Goal: Task Accomplishment & Management: Manage account settings

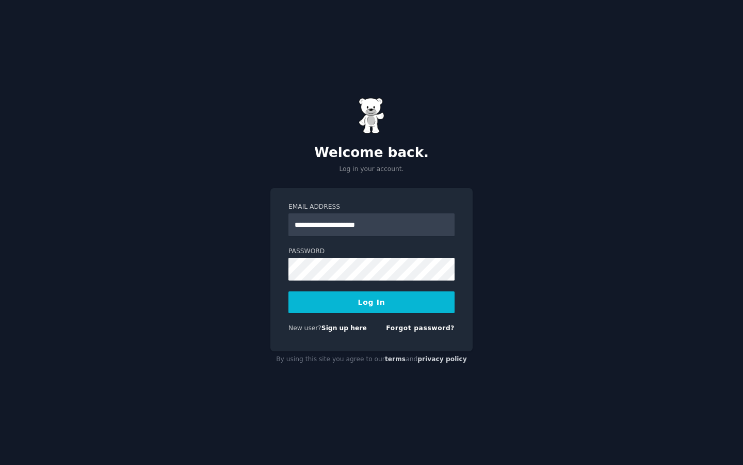
type input "**********"
click at [289, 291] on button "Log In" at bounding box center [372, 302] width 166 height 22
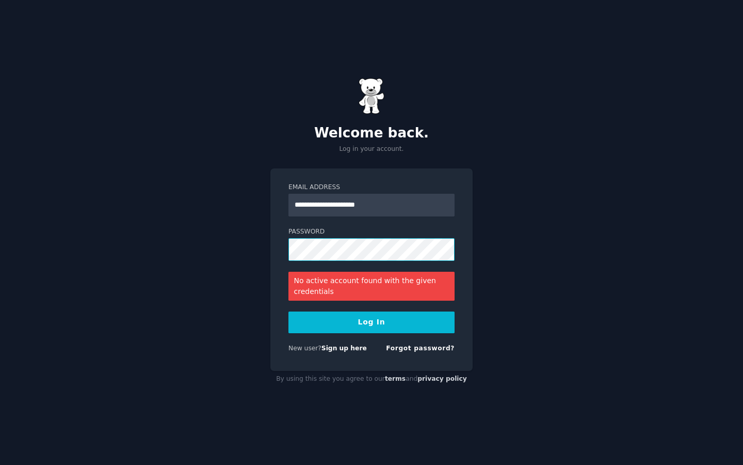
click at [289, 311] on button "Log In" at bounding box center [372, 322] width 166 height 22
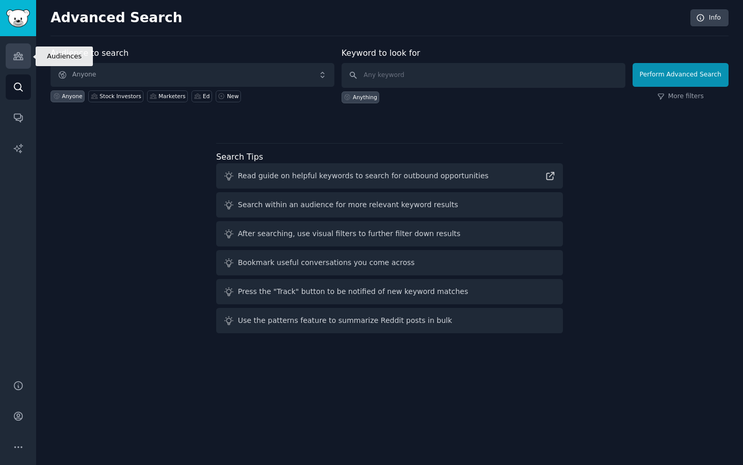
click at [19, 62] on link "Audiences" at bounding box center [18, 55] width 25 height 25
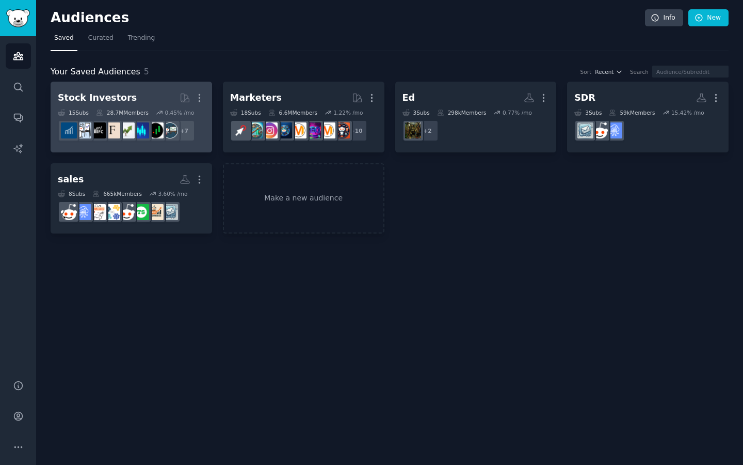
click at [124, 95] on h2 "Stock Investors More" at bounding box center [131, 98] width 147 height 18
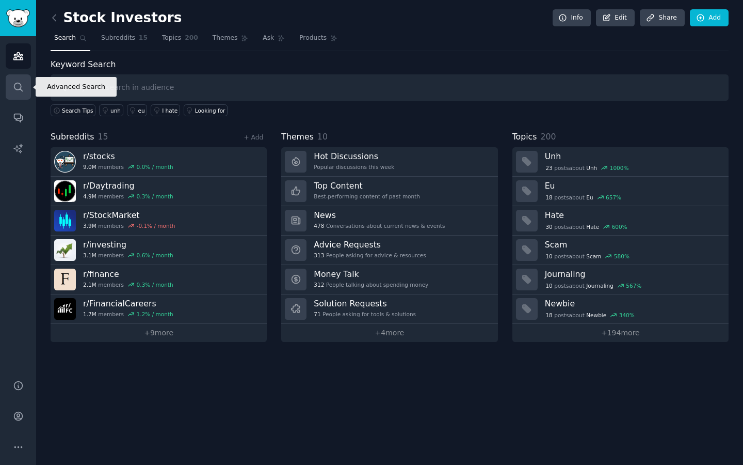
click at [14, 81] on link "Search" at bounding box center [18, 86] width 25 height 25
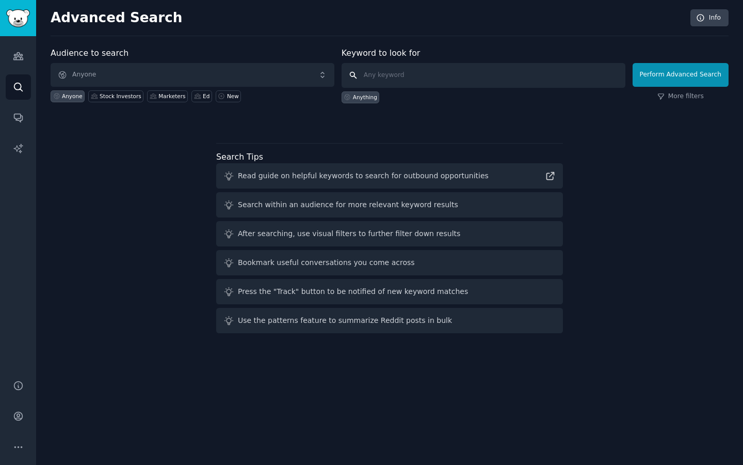
click at [383, 77] on input "text" at bounding box center [484, 75] width 284 height 25
type input "investign"
type input "investing"
click button "Perform Advanced Search" at bounding box center [681, 75] width 96 height 24
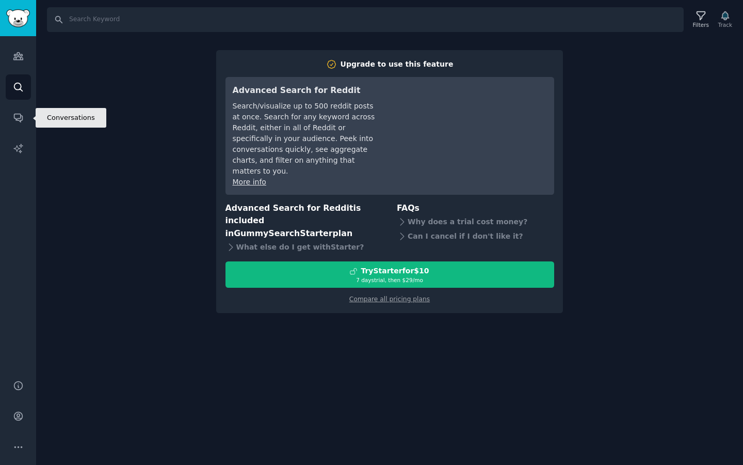
click at [10, 93] on link "Search" at bounding box center [18, 86] width 25 height 25
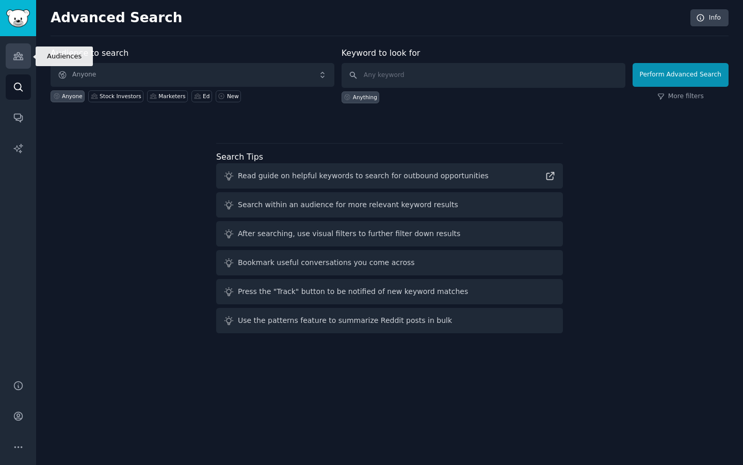
click at [12, 54] on link "Audiences" at bounding box center [18, 55] width 25 height 25
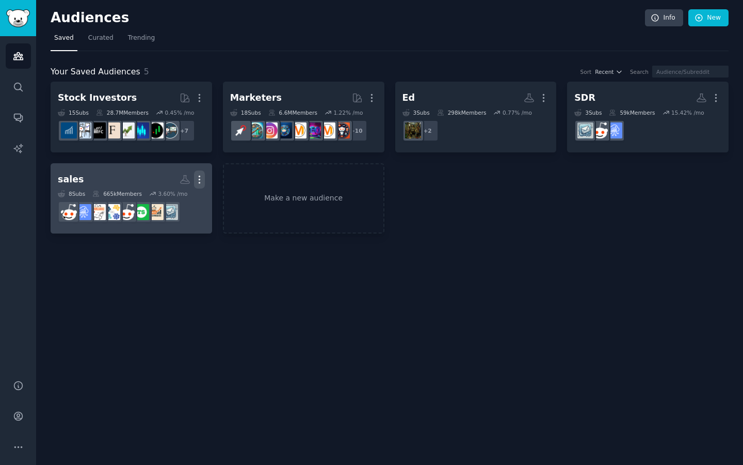
click at [198, 180] on icon "button" at bounding box center [199, 179] width 11 height 11
click at [169, 200] on p "Delete" at bounding box center [171, 201] width 24 height 11
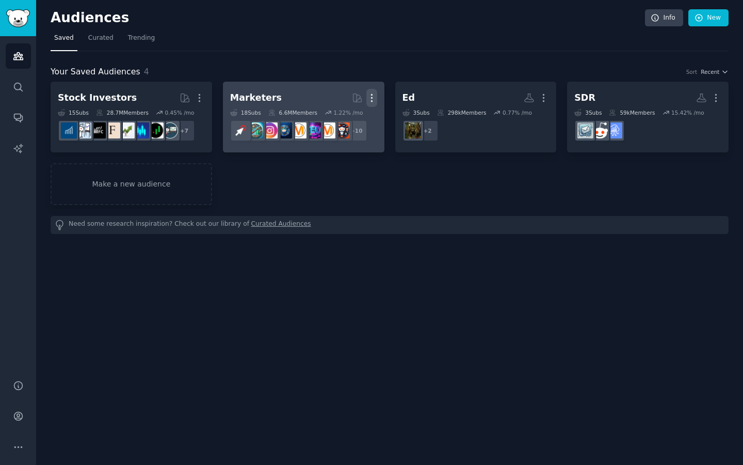
click at [370, 94] on icon "button" at bounding box center [371, 97] width 11 height 11
click at [350, 123] on p "Delete" at bounding box center [344, 119] width 24 height 11
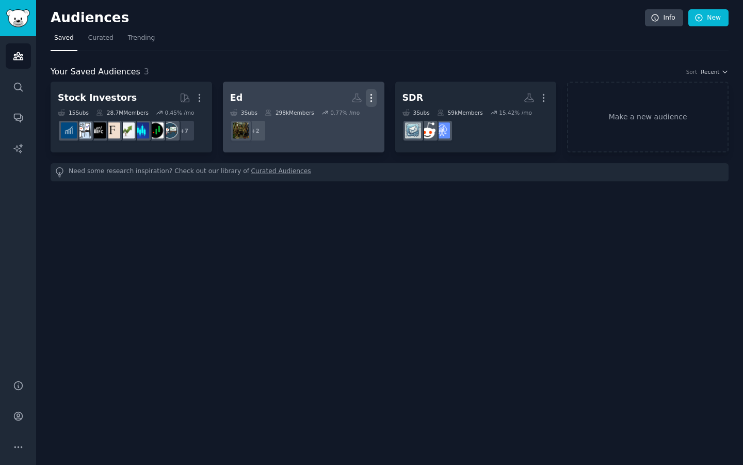
click at [372, 97] on icon "button" at bounding box center [371, 97] width 11 height 11
click at [348, 124] on p "Delete" at bounding box center [343, 119] width 24 height 11
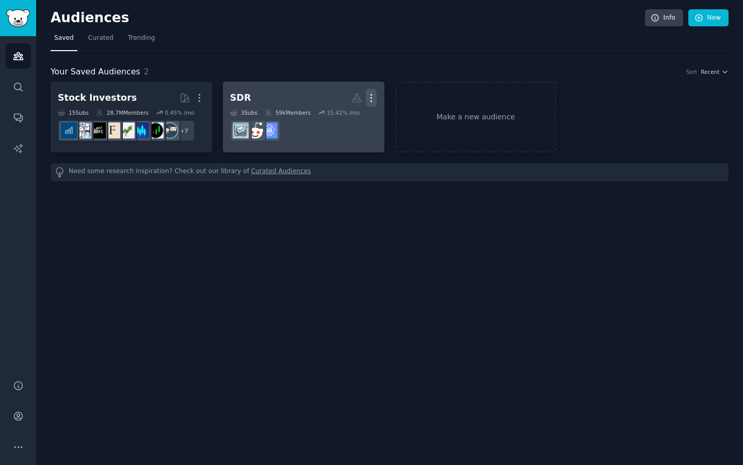
click at [373, 95] on icon "button" at bounding box center [371, 97] width 11 height 11
click at [349, 118] on p "Delete" at bounding box center [343, 119] width 24 height 11
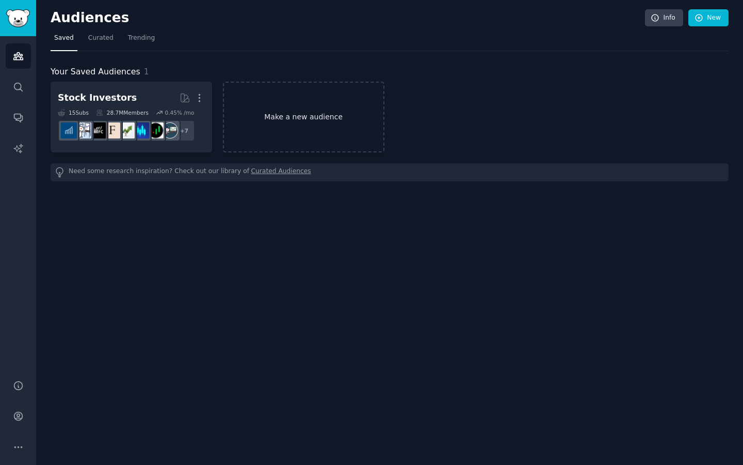
click at [291, 121] on link "Make a new audience" at bounding box center [304, 117] width 162 height 71
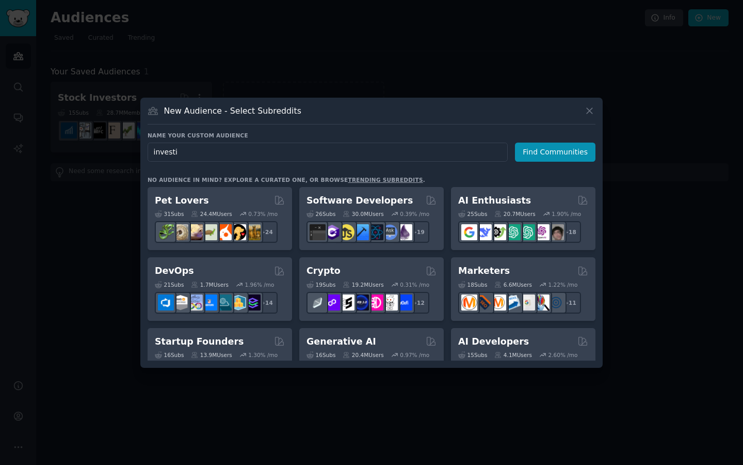
type input "investin"
type input "finance"
click button "Find Communities" at bounding box center [555, 151] width 81 height 19
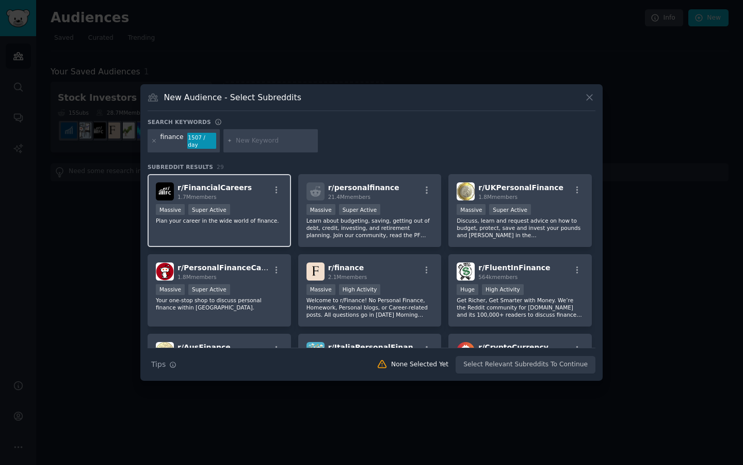
click at [262, 225] on div "r/ FinancialCareers 1.7M members Massive Super Active Plan your career in the w…" at bounding box center [219, 210] width 143 height 73
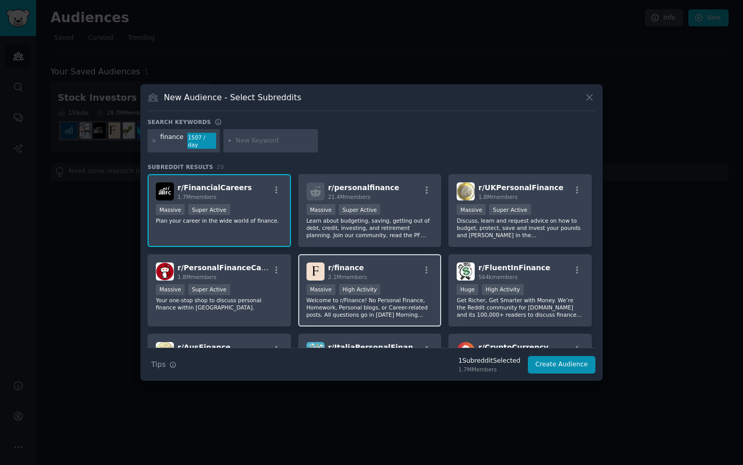
click at [339, 278] on div "r/ finance 2.1M members >= 80th percentile for submissions / day Massive High A…" at bounding box center [369, 290] width 143 height 73
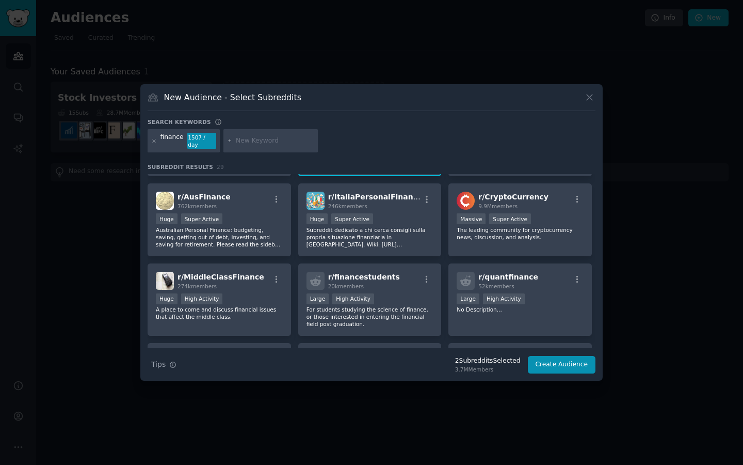
scroll to position [148, 0]
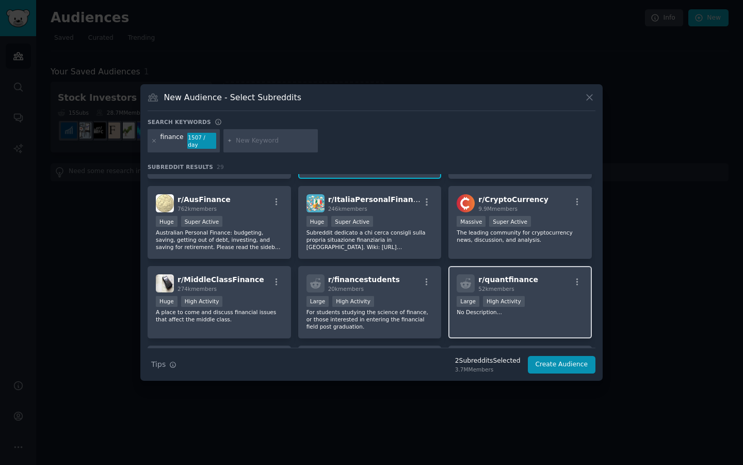
click at [545, 302] on div ">= 80th percentile for submissions / day Large High Activity" at bounding box center [520, 302] width 127 height 13
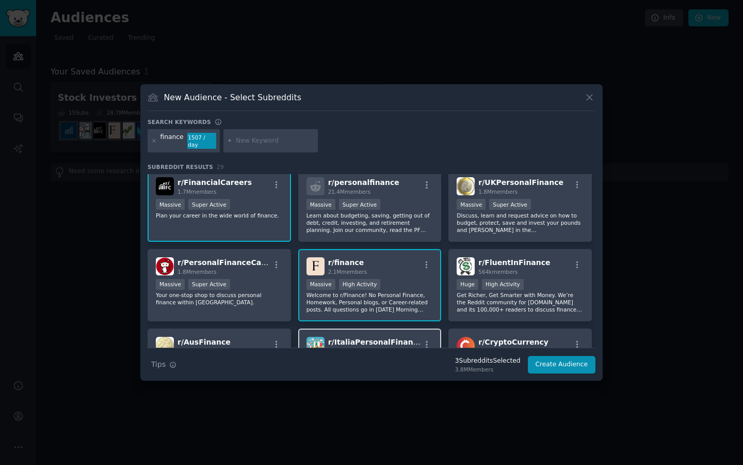
scroll to position [0, 0]
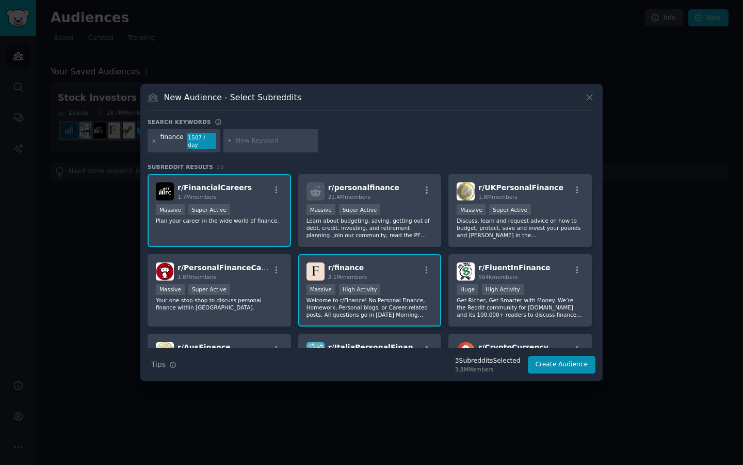
click at [252, 142] on input "text" at bounding box center [275, 140] width 78 height 9
click at [155, 141] on icon at bounding box center [154, 141] width 6 height 6
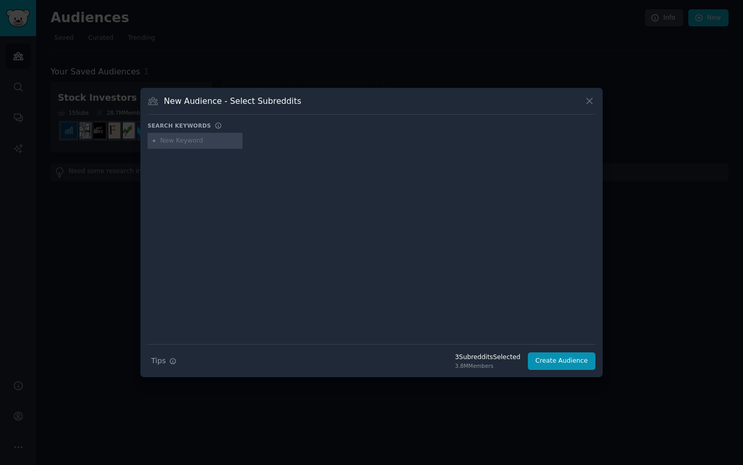
click at [182, 140] on input "text" at bounding box center [200, 140] width 78 height 9
type input "investing"
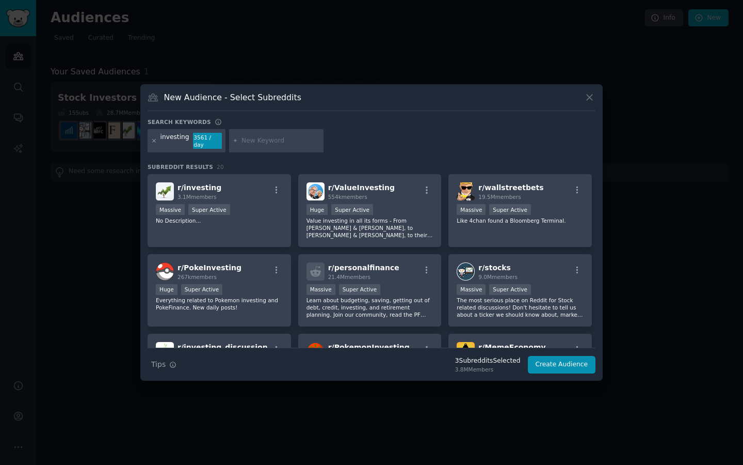
click at [154, 140] on icon at bounding box center [154, 141] width 6 height 6
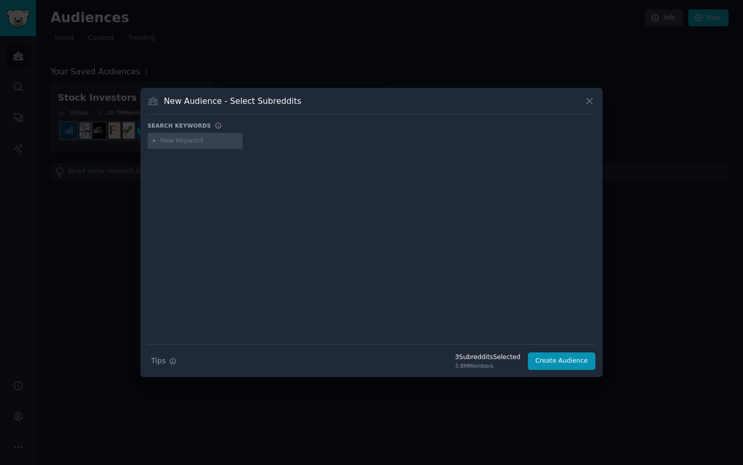
click at [175, 141] on input "text" at bounding box center [200, 140] width 78 height 9
type input "mutual fund"
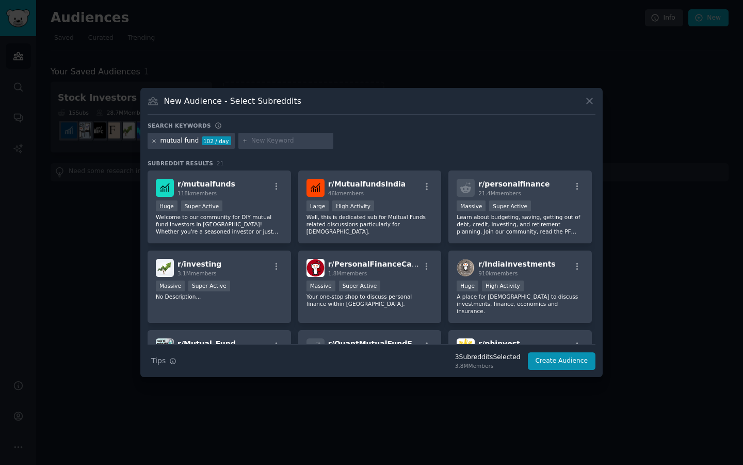
click at [153, 142] on icon at bounding box center [154, 141] width 6 height 6
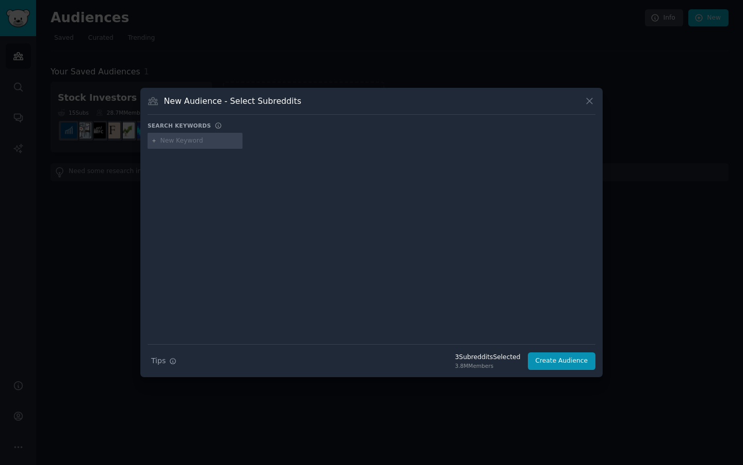
click at [191, 142] on input "text" at bounding box center [200, 140] width 78 height 9
type input "PE"
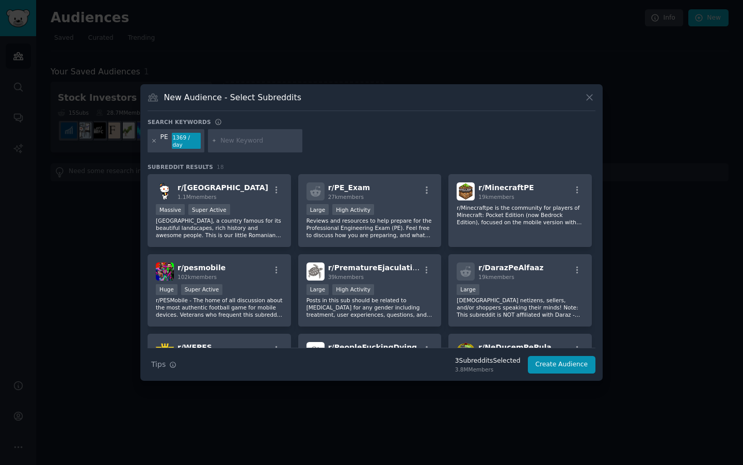
click at [155, 138] on icon at bounding box center [154, 141] width 6 height 6
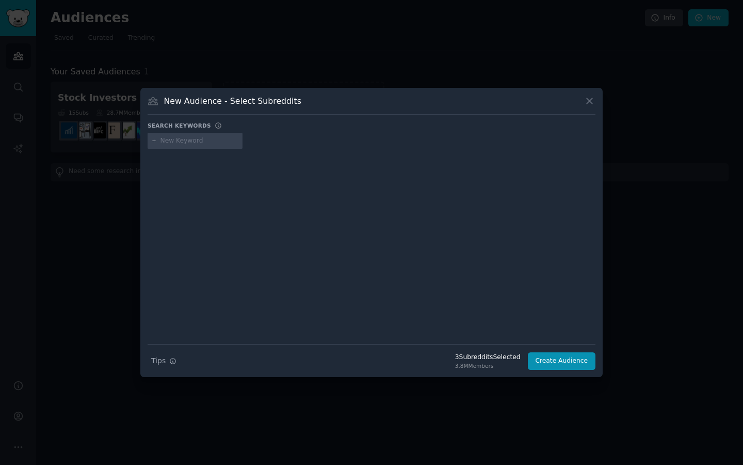
click at [167, 142] on input "text" at bounding box center [200, 140] width 78 height 9
type input "private equity"
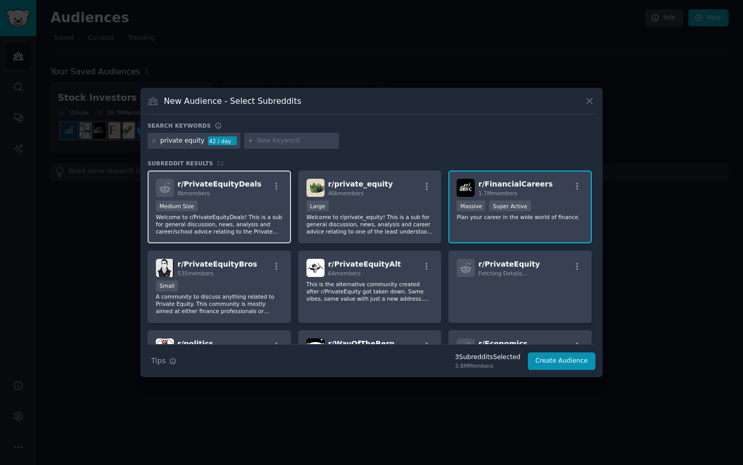
click at [254, 189] on div "r/ PrivateEquityDeals 8k members" at bounding box center [219, 188] width 127 height 18
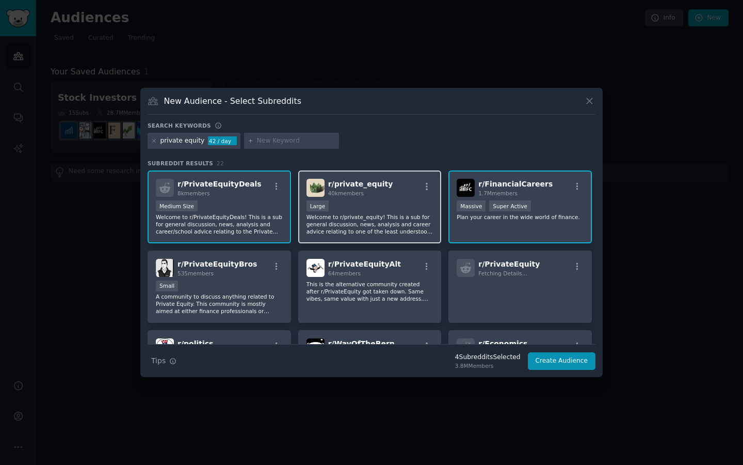
click at [363, 188] on span "r/ private_equity" at bounding box center [360, 184] width 65 height 8
click at [265, 140] on input "text" at bounding box center [296, 140] width 78 height 9
type input "hedge fund"
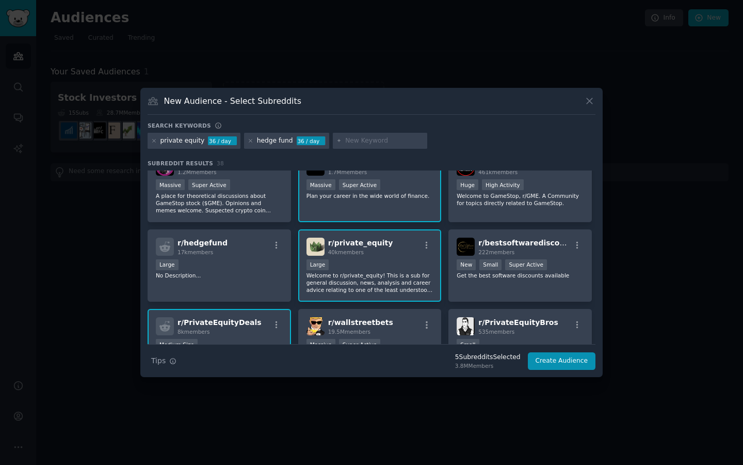
scroll to position [26, 0]
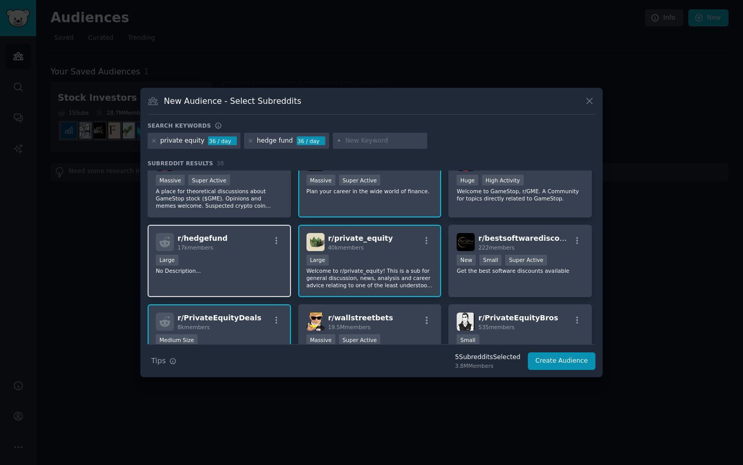
click at [237, 257] on div "Large" at bounding box center [219, 260] width 127 height 13
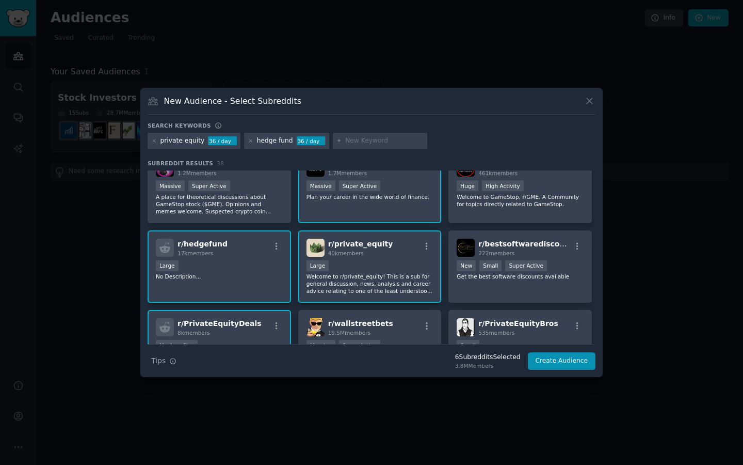
scroll to position [0, 0]
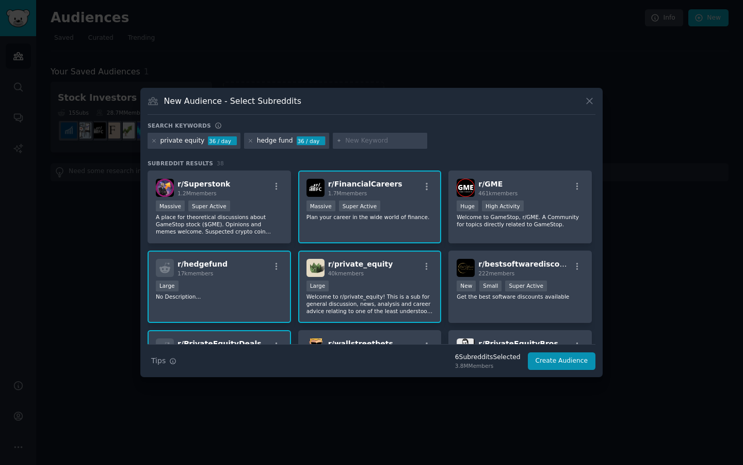
click at [348, 143] on input "text" at bounding box center [384, 140] width 78 height 9
type input "wealth"
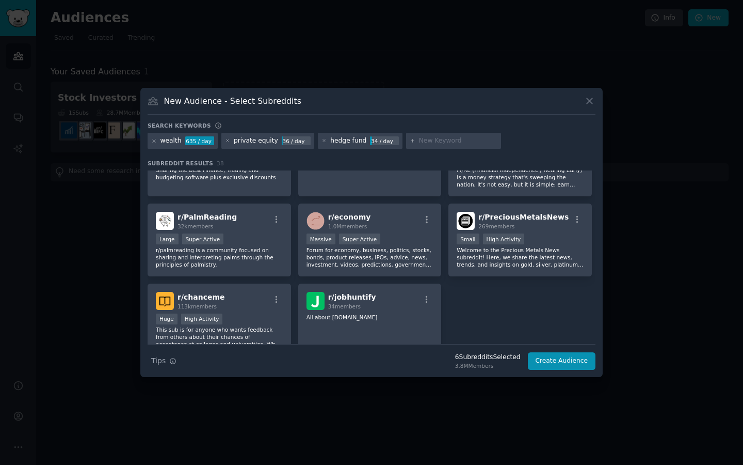
scroll to position [841, 0]
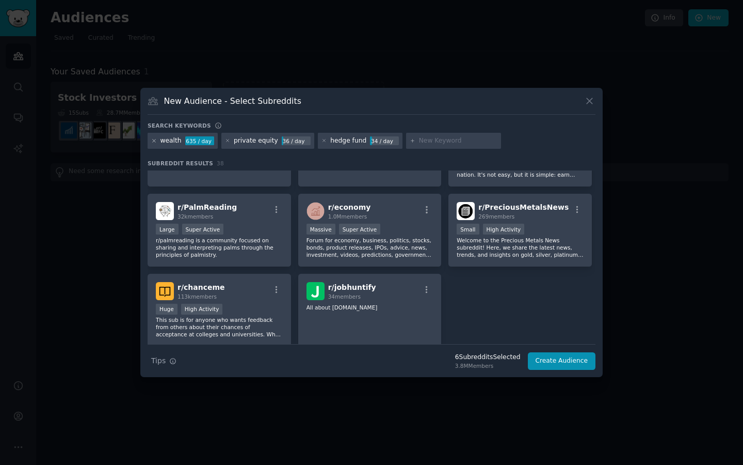
click at [153, 142] on icon at bounding box center [154, 141] width 6 height 6
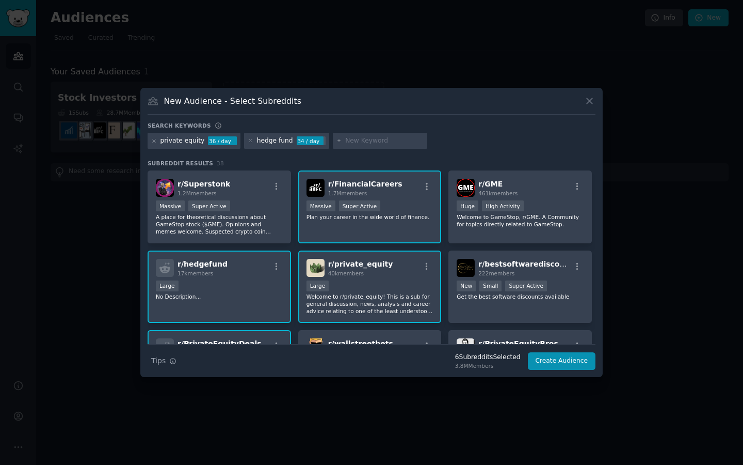
click at [347, 143] on input "text" at bounding box center [384, 140] width 78 height 9
type input "wealth management"
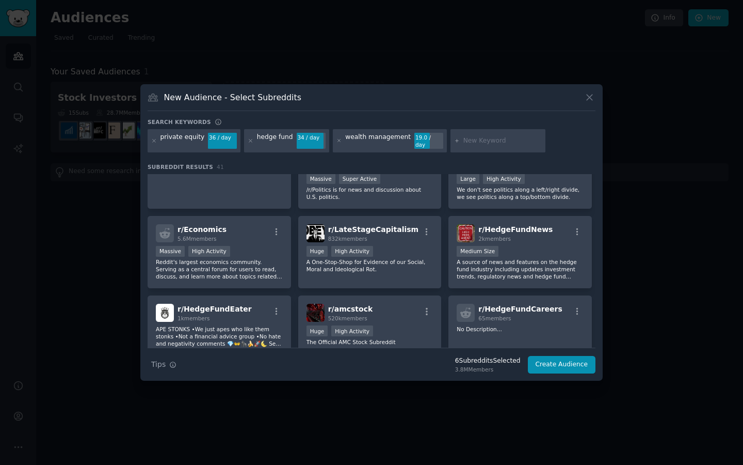
scroll to position [244, 0]
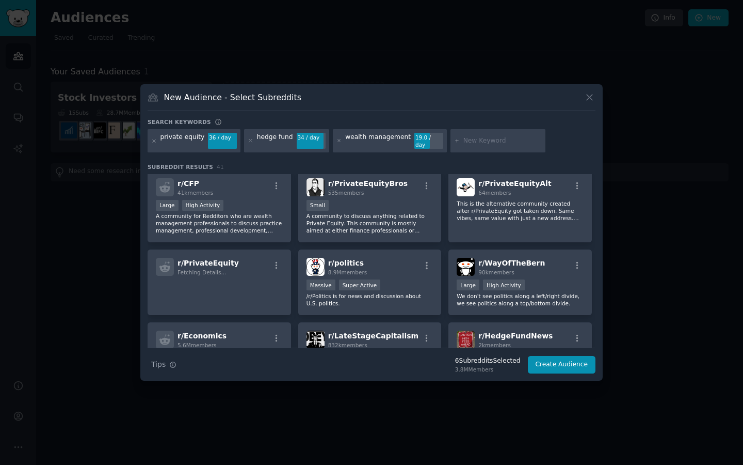
click at [430, 141] on div "19.0 / day" at bounding box center [428, 141] width 29 height 17
click at [338, 140] on icon at bounding box center [339, 140] width 3 height 3
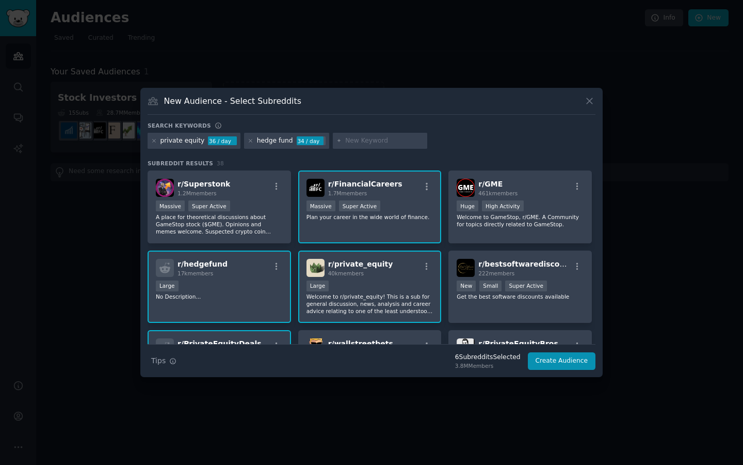
click at [361, 138] on input "text" at bounding box center [384, 140] width 78 height 9
type input "asset manage"
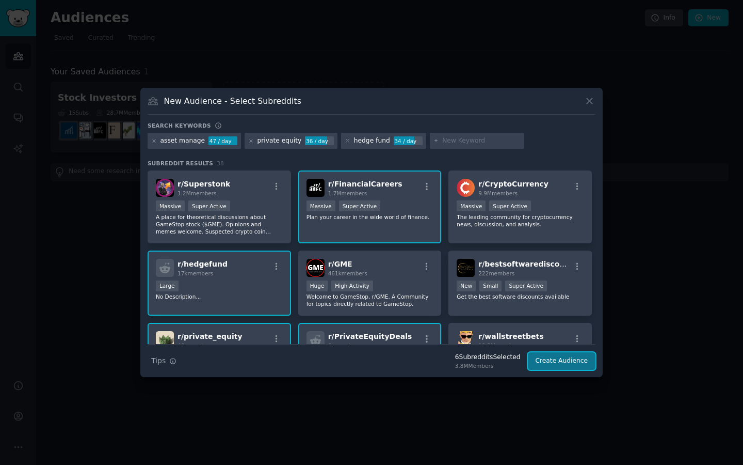
click at [549, 356] on button "Create Audience" at bounding box center [562, 361] width 68 height 18
